Goal: Task Accomplishment & Management: Complete application form

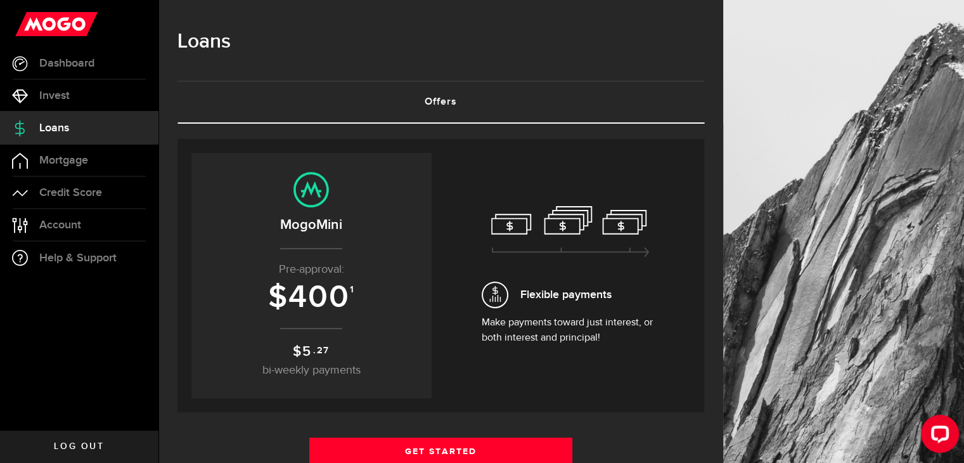
click at [454, 100] on link "Offers (requires attention)" at bounding box center [440, 102] width 527 height 41
click at [330, 290] on span "400" at bounding box center [318, 297] width 61 height 38
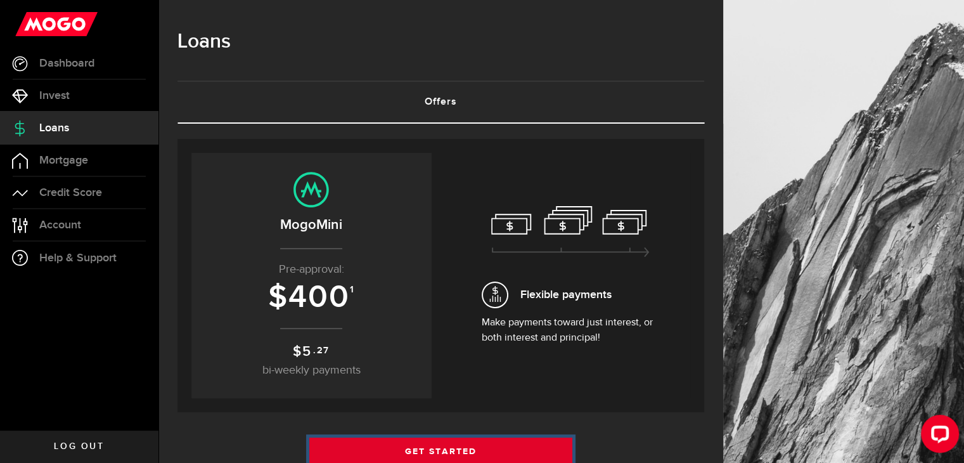
click at [422, 448] on link "Get Started" at bounding box center [441, 450] width 264 height 27
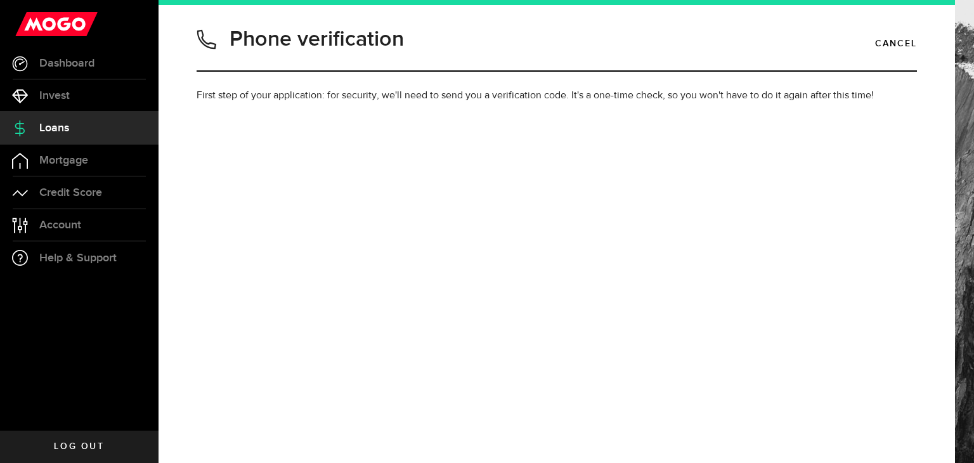
type input "2267574940"
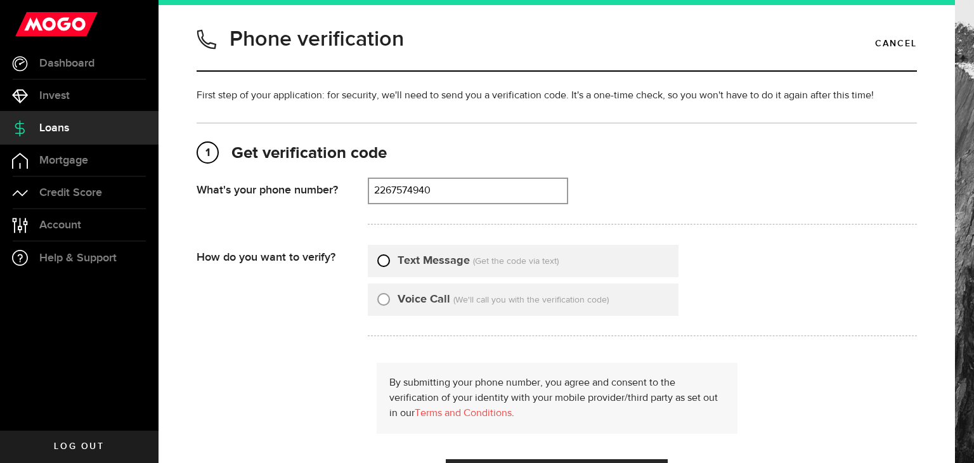
click at [383, 257] on input "Text Message" at bounding box center [383, 258] width 13 height 13
radio input "true"
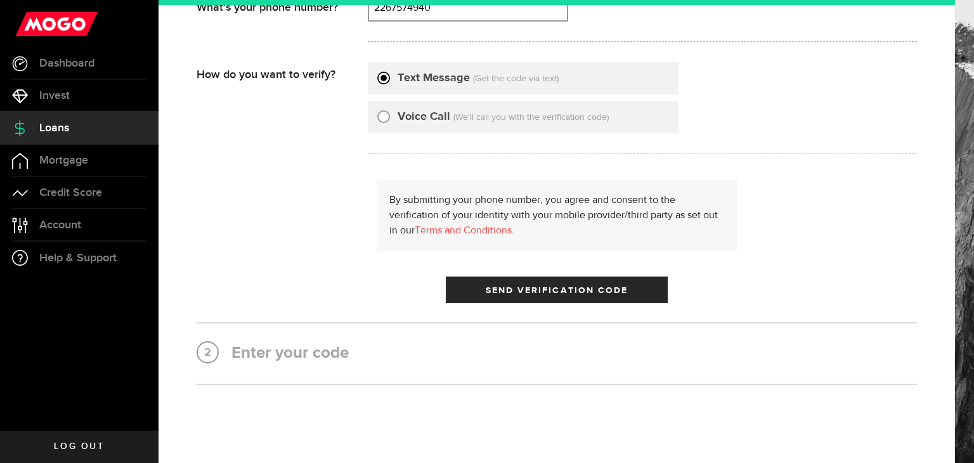
scroll to position [183, 0]
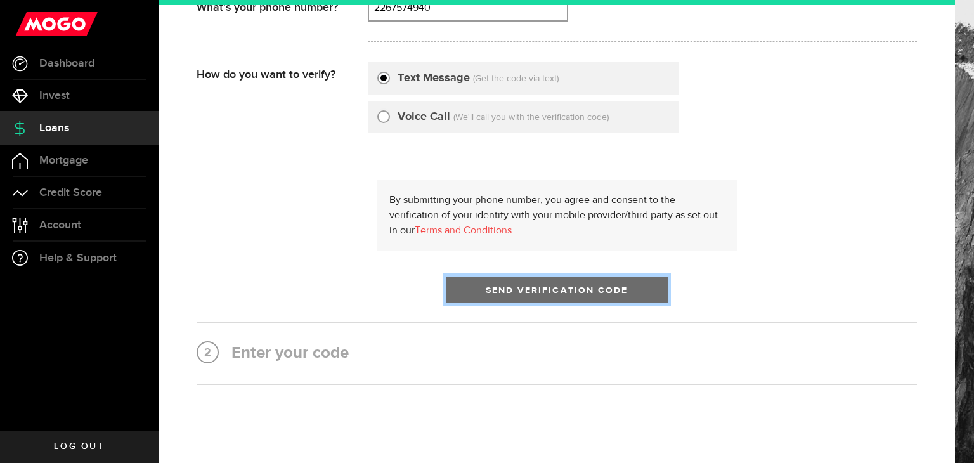
click at [557, 295] on span "submit" at bounding box center [556, 292] width 21 height 21
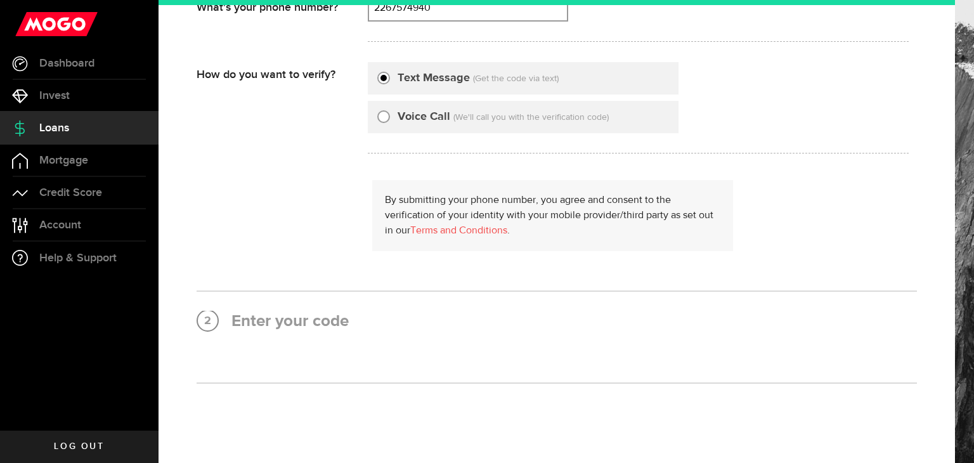
scroll to position [0, 0]
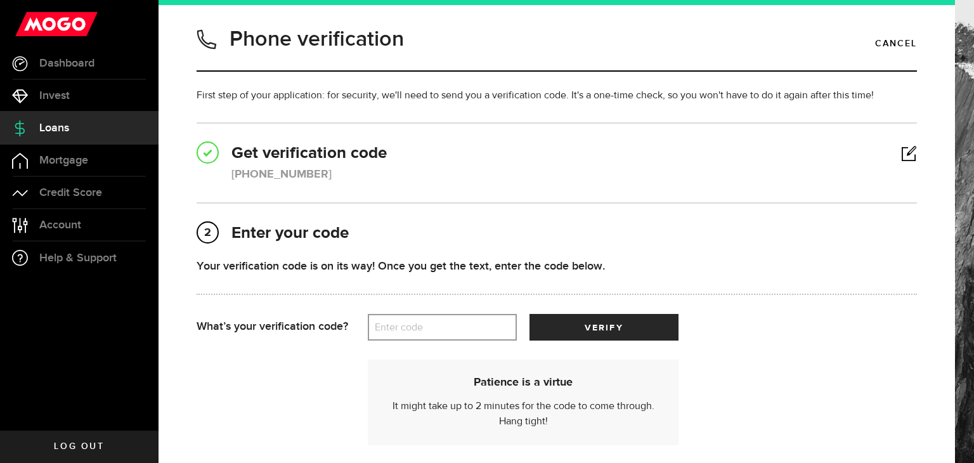
click at [448, 318] on label "Enter code" at bounding box center [442, 327] width 149 height 26
click at [448, 318] on input "Enter code" at bounding box center [442, 327] width 149 height 27
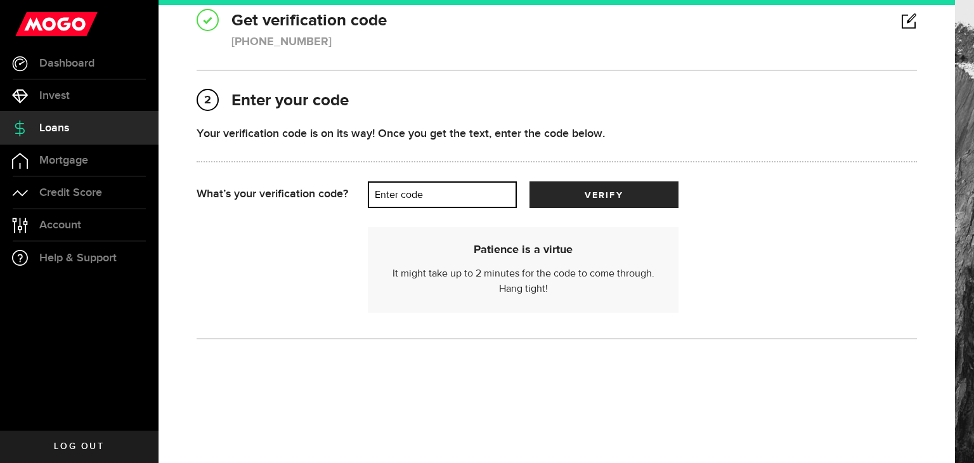
scroll to position [132, 0]
type input "10758"
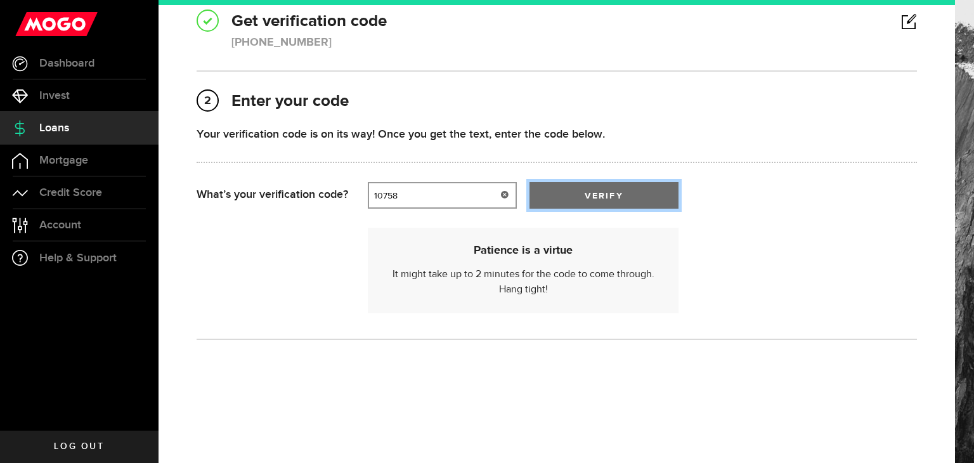
click at [618, 192] on span "verify" at bounding box center [603, 195] width 38 height 9
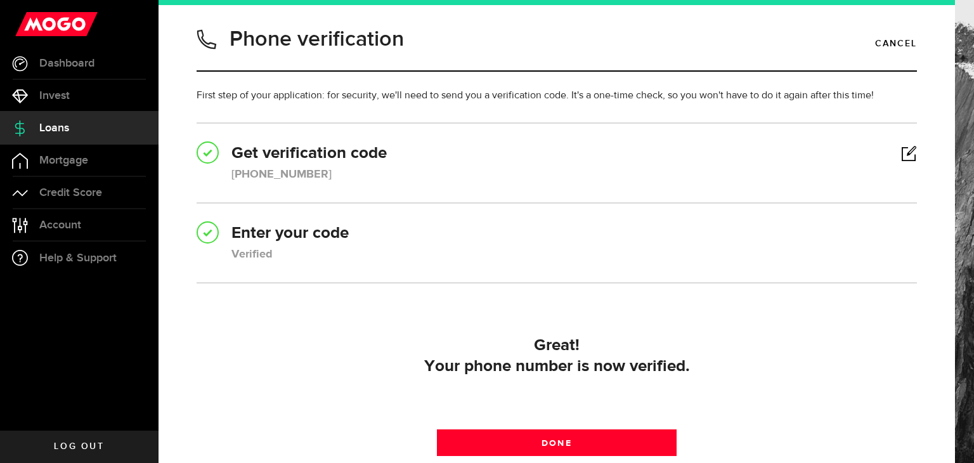
scroll to position [123, 0]
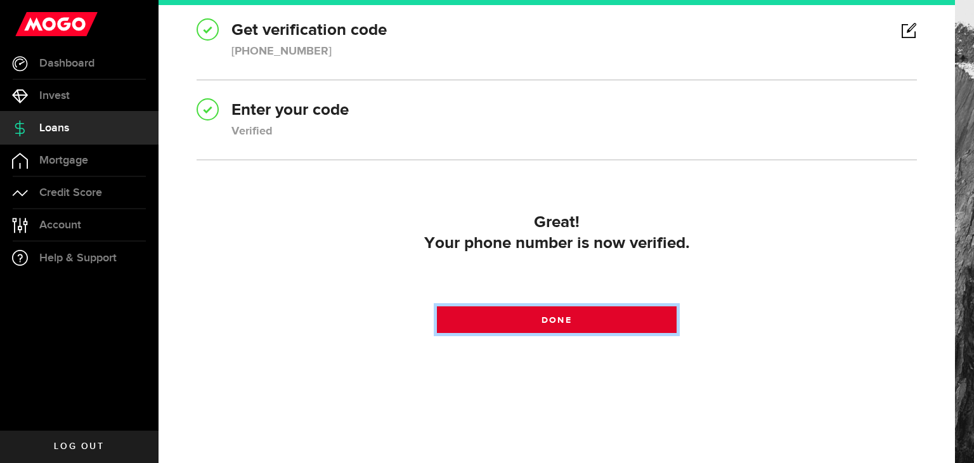
click at [574, 324] on link "Done" at bounding box center [557, 319] width 240 height 27
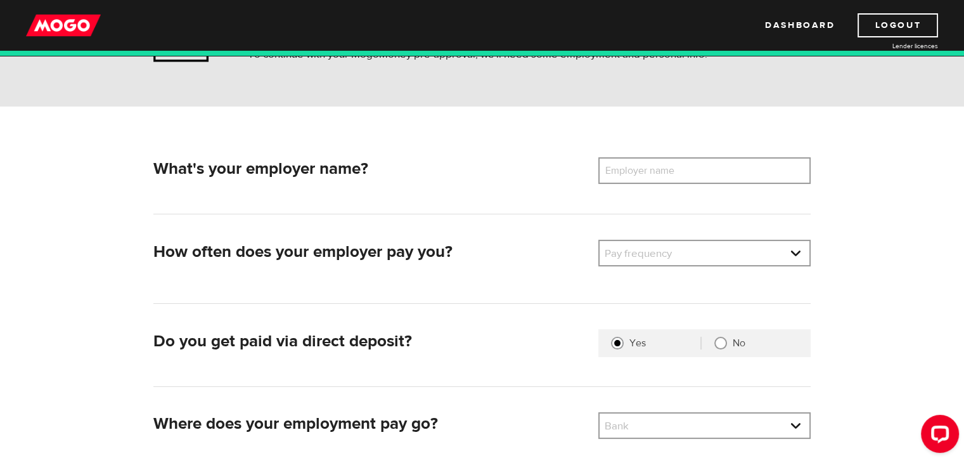
click at [695, 162] on label "Employer name" at bounding box center [649, 170] width 102 height 27
click at [695, 162] on input "Employer name" at bounding box center [704, 170] width 212 height 27
type input "canadiantire"
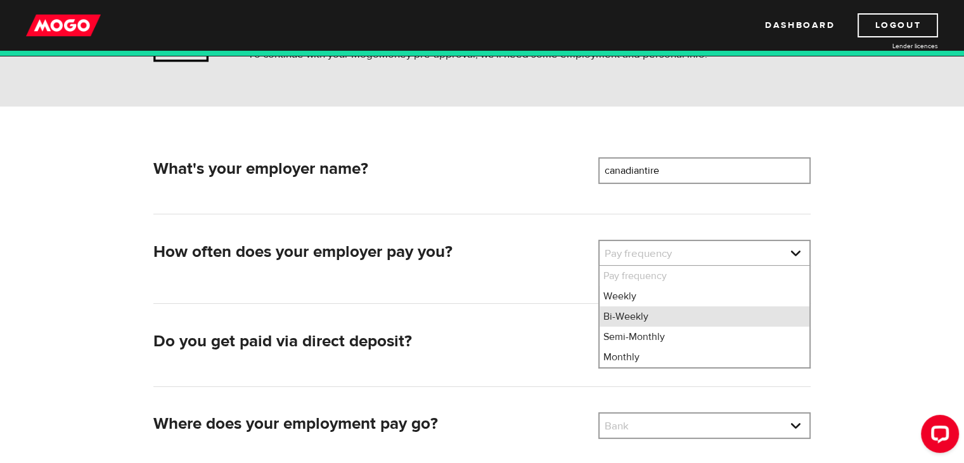
click at [659, 311] on li "Bi-Weekly" at bounding box center [705, 316] width 210 height 20
select select "2"
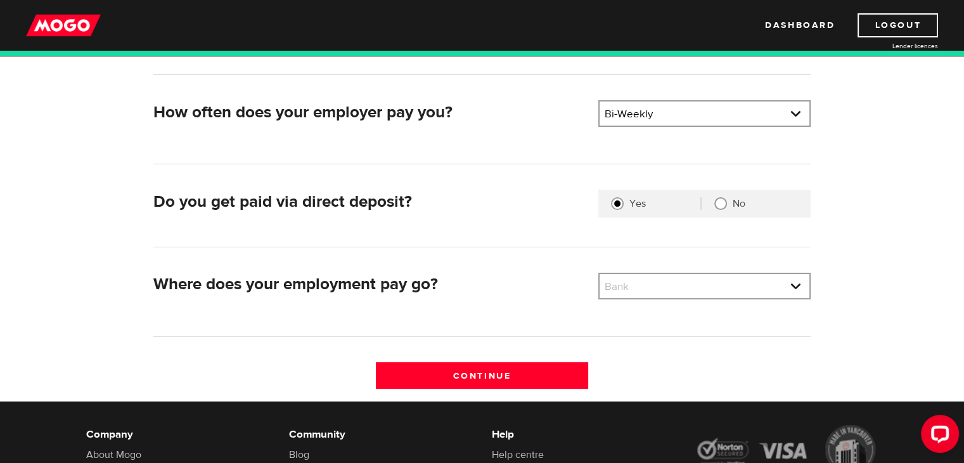
scroll to position [256, 0]
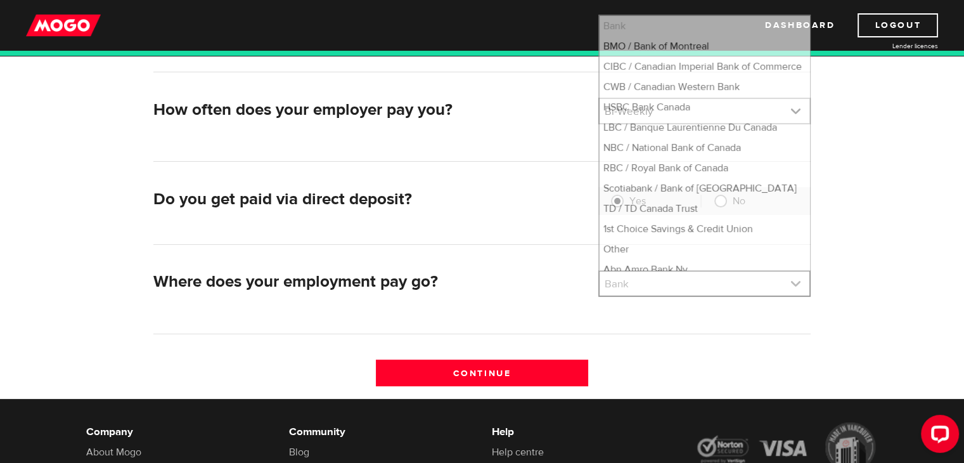
click at [708, 281] on link at bounding box center [705, 283] width 210 height 24
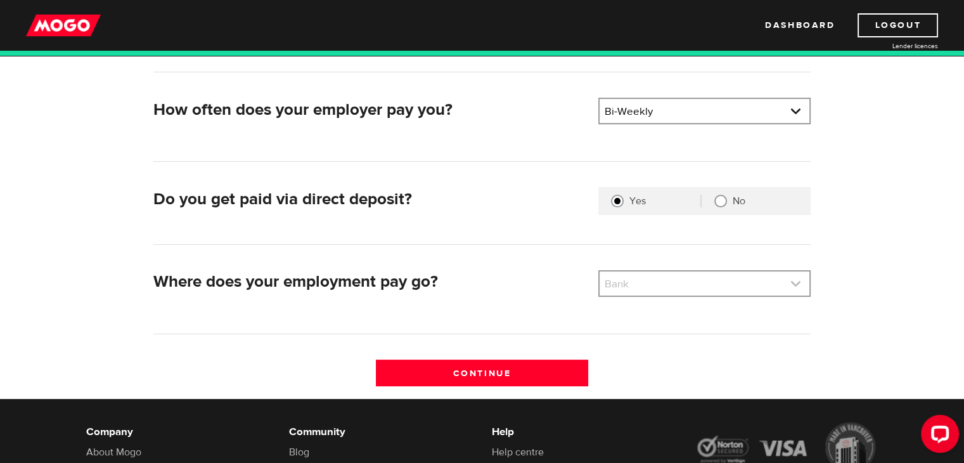
click at [708, 281] on link at bounding box center [705, 283] width 210 height 24
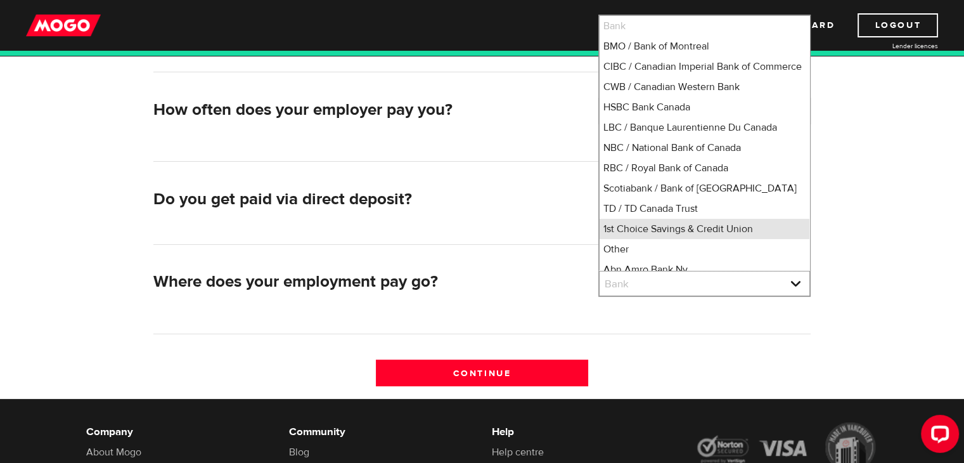
scroll to position [4, 0]
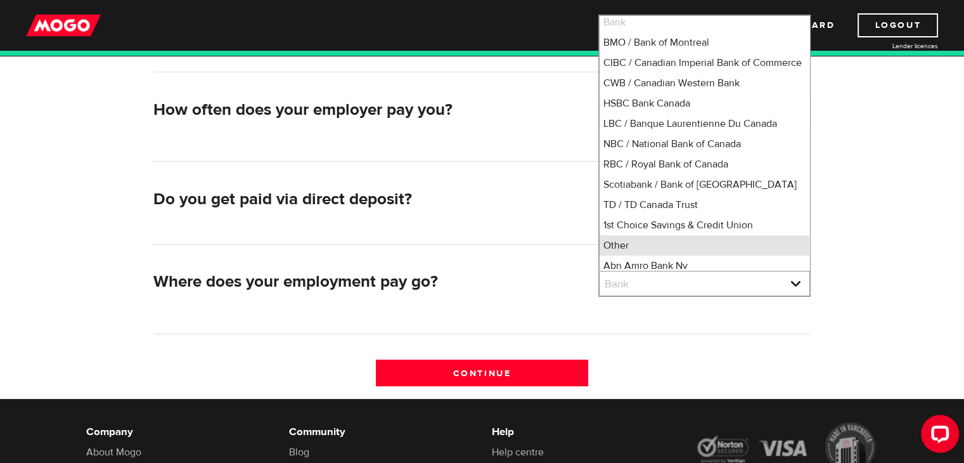
click at [643, 255] on li "Other" at bounding box center [705, 245] width 210 height 20
select select "0"
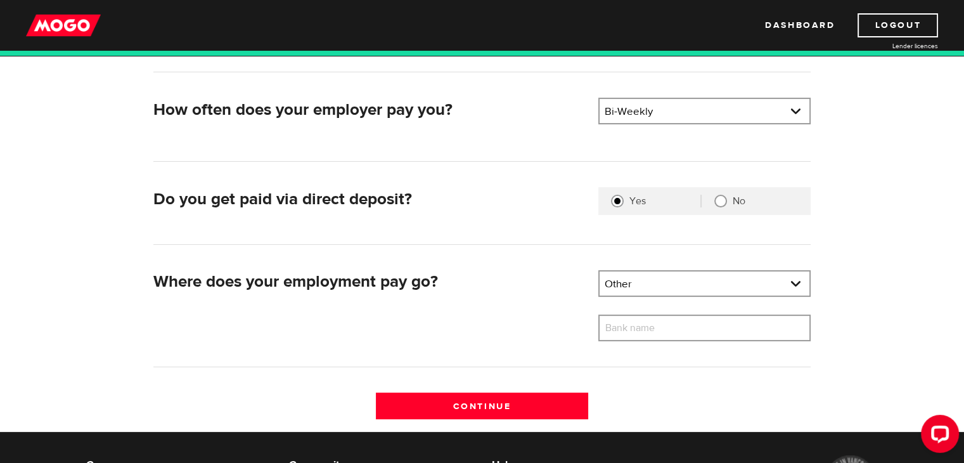
click at [631, 332] on label "Bank name" at bounding box center [639, 327] width 82 height 27
click at [631, 332] on input "Bank name" at bounding box center [704, 327] width 212 height 27
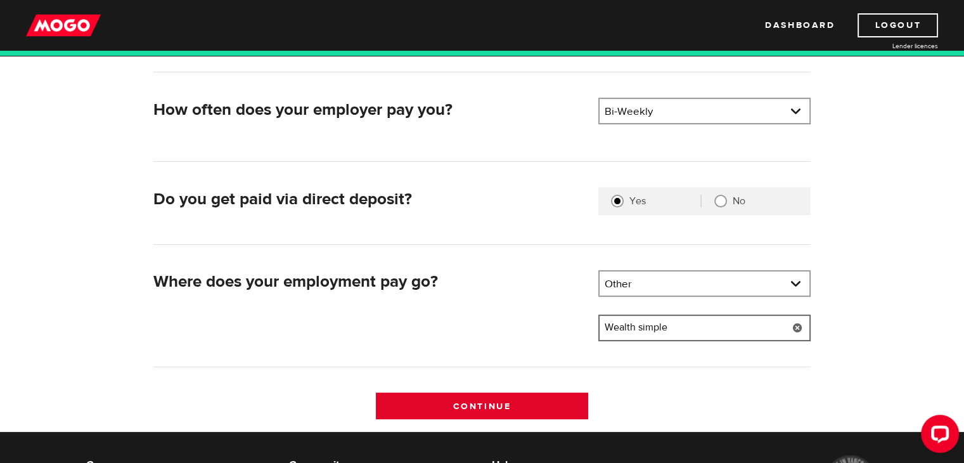
type input "Wealth simple"
click at [545, 397] on input "Continue" at bounding box center [482, 405] width 212 height 27
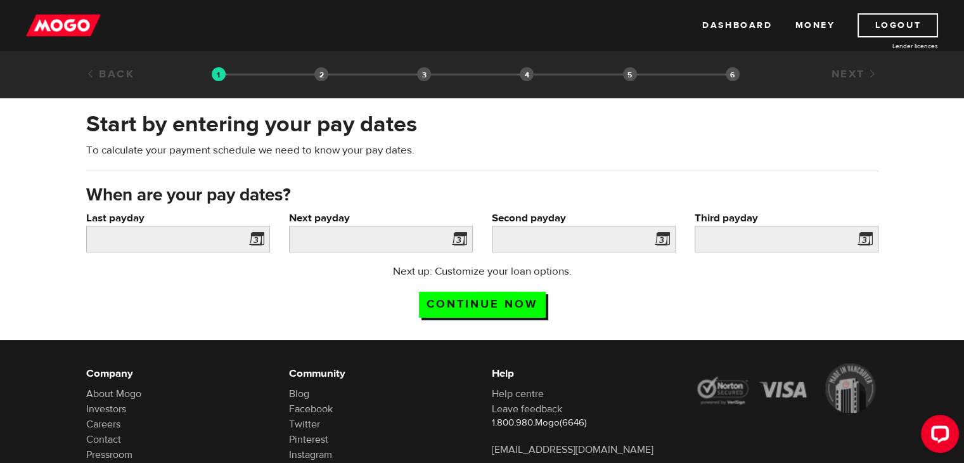
click at [256, 240] on span at bounding box center [254, 241] width 19 height 20
click at [742, 26] on link "Dashboard" at bounding box center [737, 25] width 70 height 24
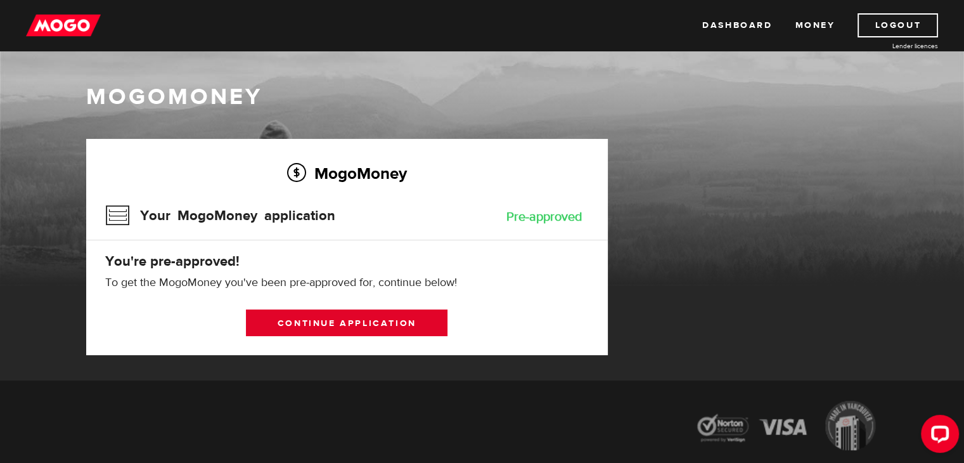
click at [380, 316] on link "Continue application" at bounding box center [347, 322] width 202 height 27
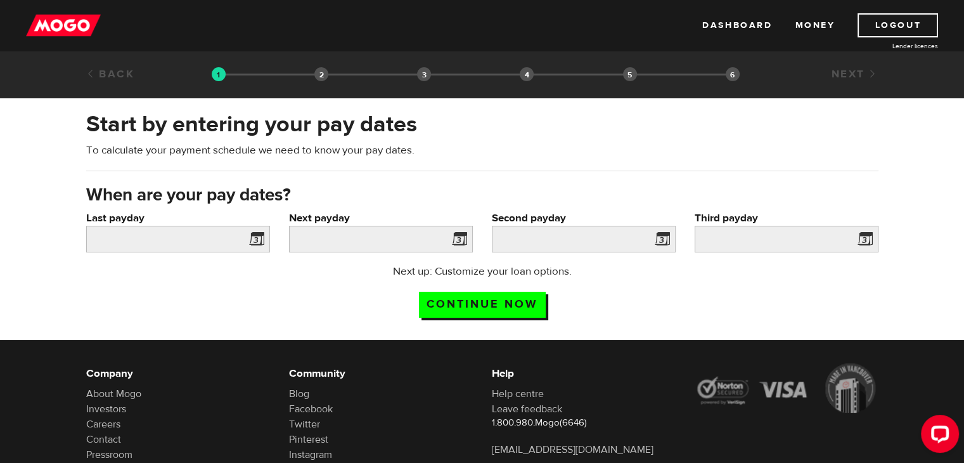
click at [256, 239] on span at bounding box center [254, 241] width 19 height 20
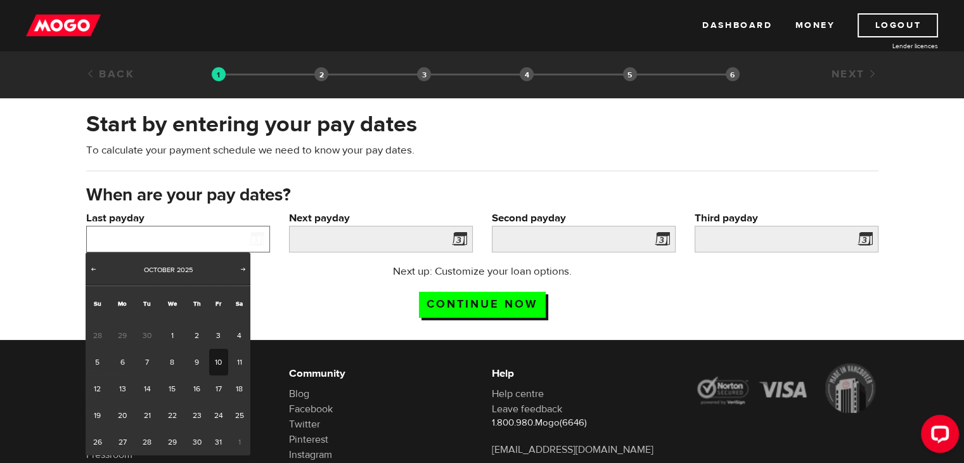
click at [199, 238] on input "Last payday" at bounding box center [178, 239] width 184 height 27
click at [216, 335] on link "3" at bounding box center [219, 335] width 20 height 27
type input "2025/10/03"
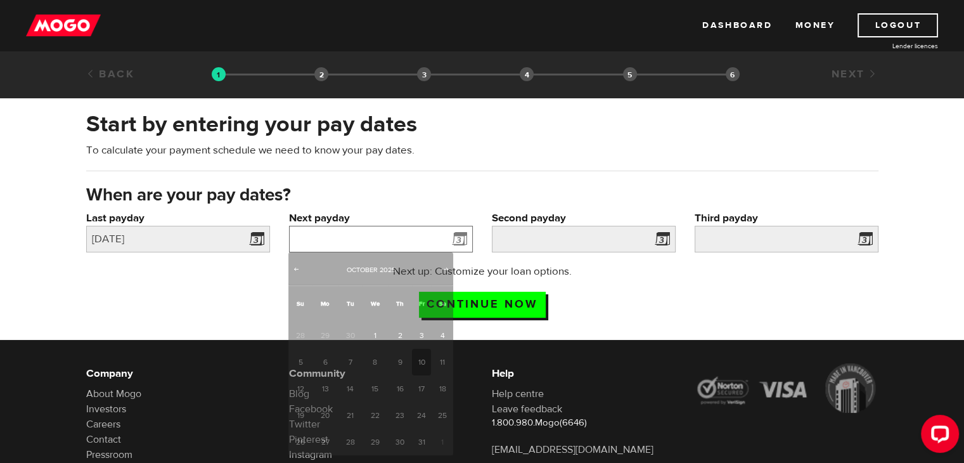
click at [437, 234] on input "Next payday" at bounding box center [381, 239] width 184 height 27
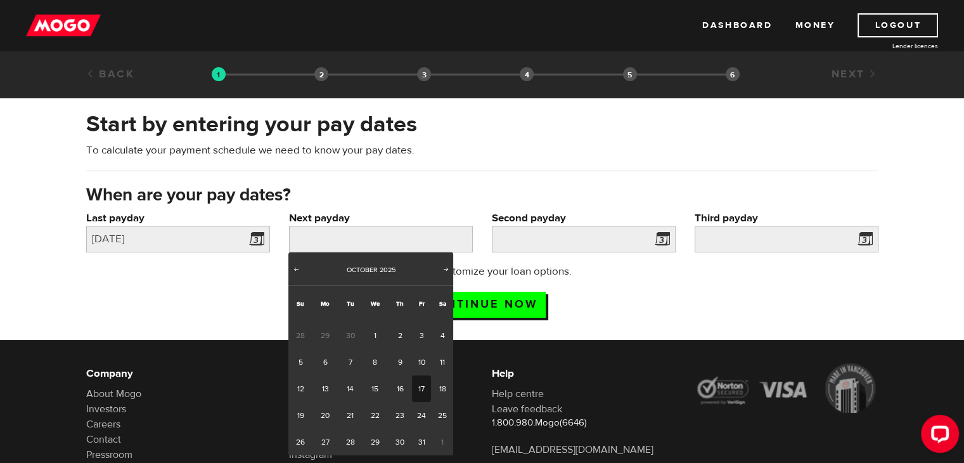
click at [424, 386] on link "17" at bounding box center [422, 388] width 20 height 27
type input "2025/10/17"
type input "2025/10/31"
type input "2025/11/14"
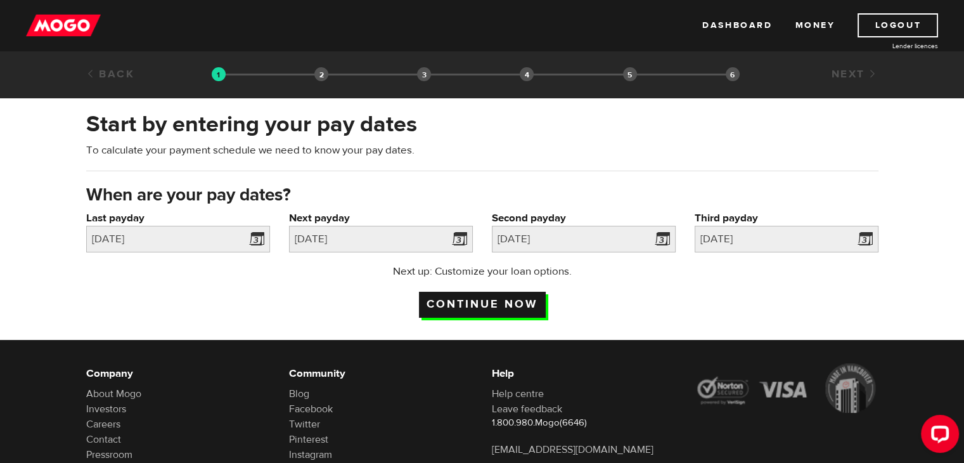
click at [487, 300] on input "Continue now" at bounding box center [482, 305] width 127 height 26
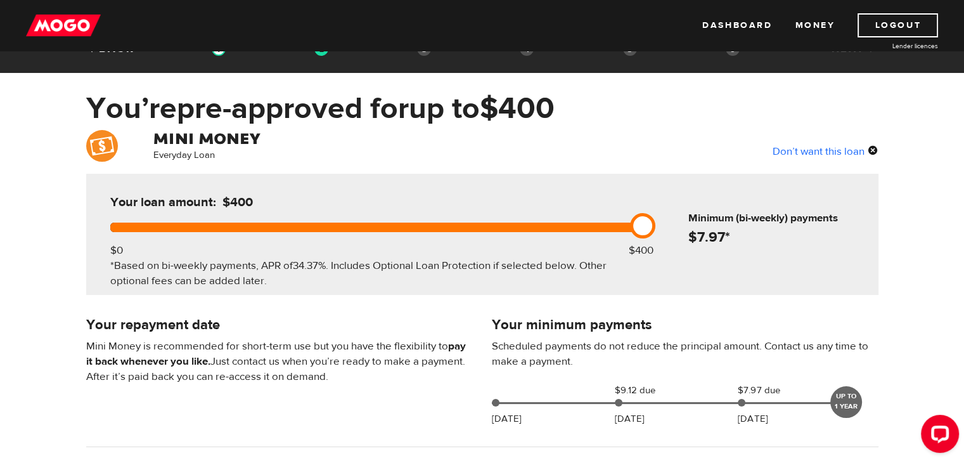
scroll to position [25, 0]
click at [803, 149] on div "Don’t want this loan" at bounding box center [826, 151] width 106 height 16
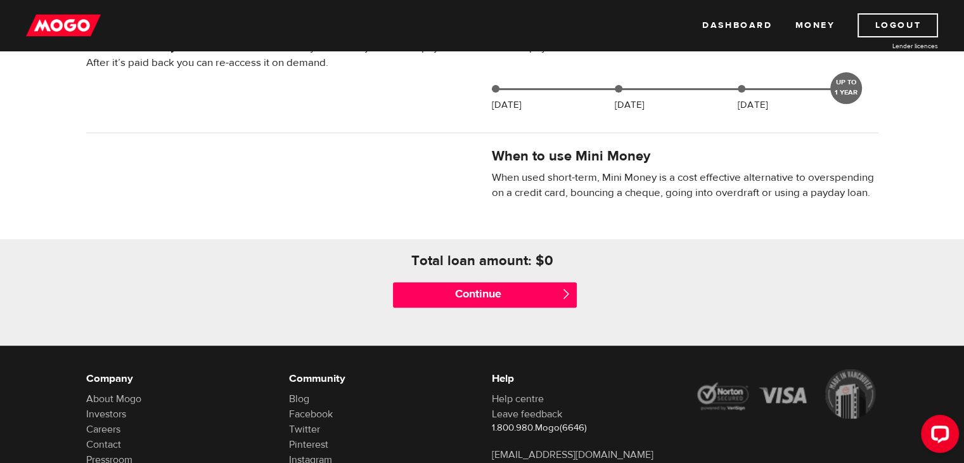
scroll to position [0, 0]
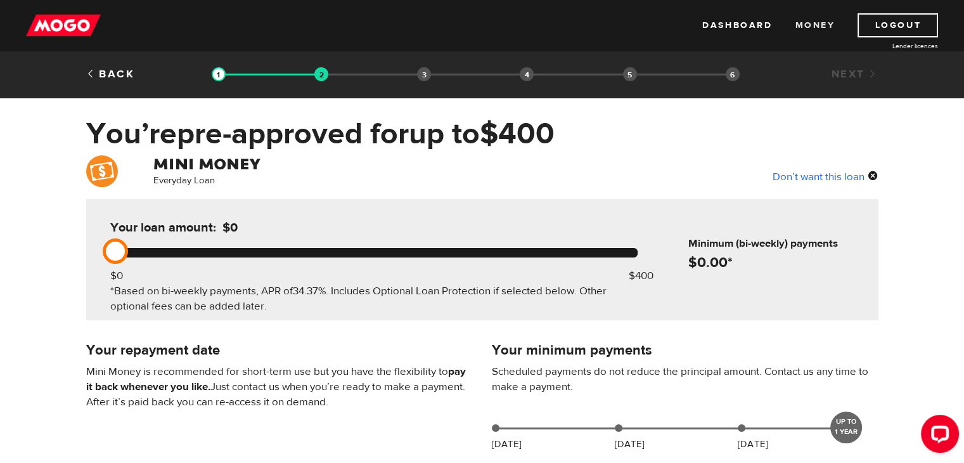
click at [824, 20] on link "Money" at bounding box center [815, 25] width 40 height 24
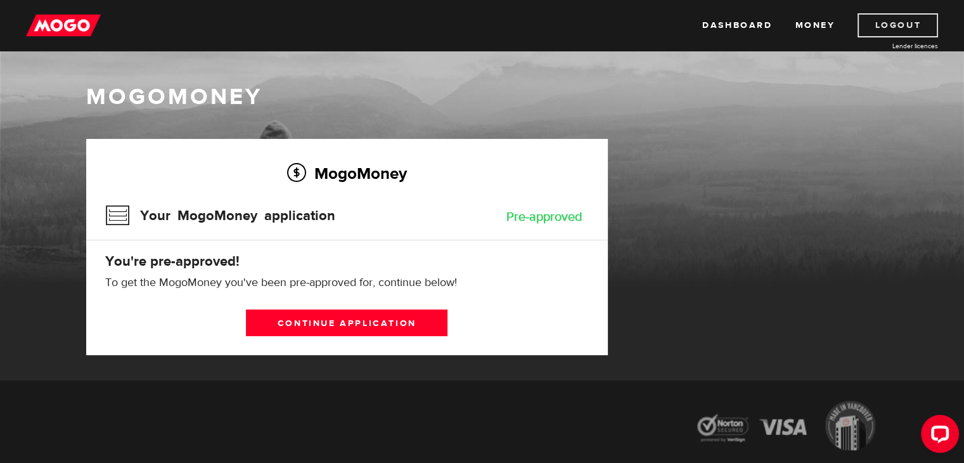
click at [875, 34] on link "Logout" at bounding box center [898, 25] width 81 height 24
